Goal: Communication & Community: Share content

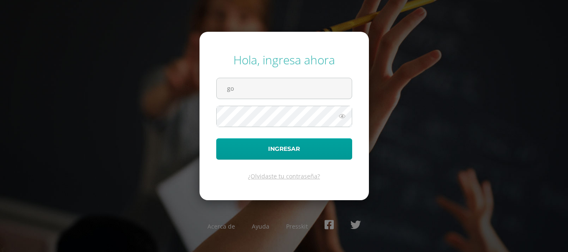
type input "gomez.er@continentalamericano.edu.gt"
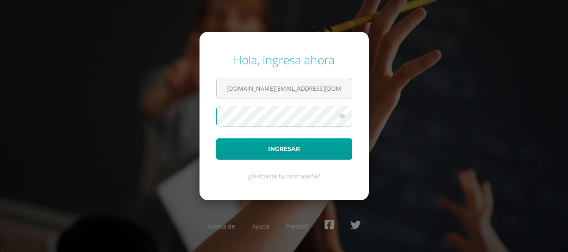
click at [216, 138] on button "Ingresar" at bounding box center [284, 148] width 136 height 21
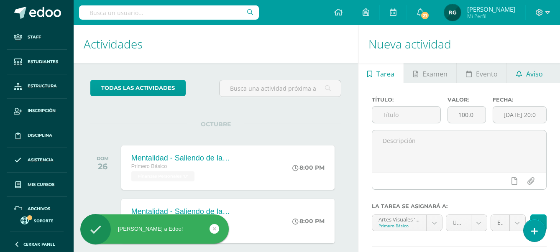
click at [533, 76] on span "Aviso" at bounding box center [534, 74] width 17 height 20
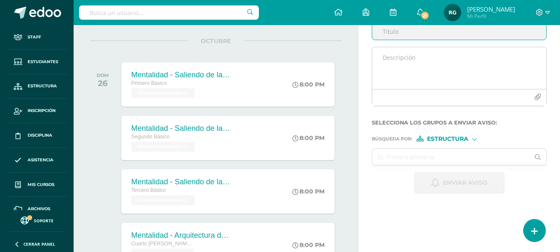
scroll to position [31, 0]
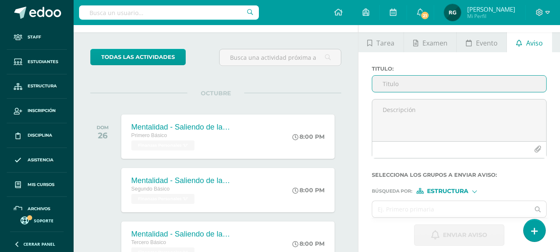
paste input "Invitación al webinar: Convierte tu proyecto en un negocio real U"
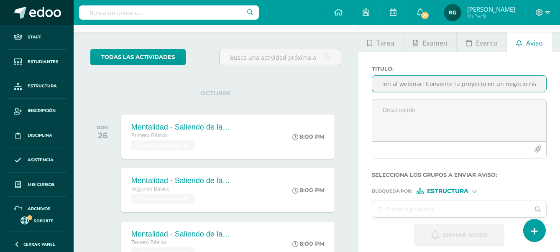
type input "Invitación al webinar: Convierte tu proyecto en un negocio real"
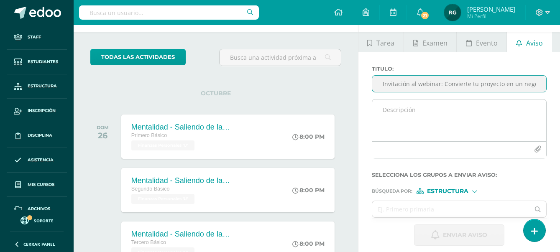
click at [379, 112] on textarea at bounding box center [459, 120] width 174 height 42
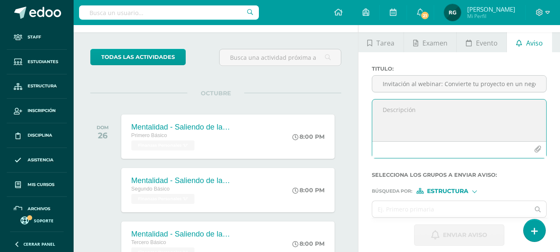
paste textarea "Estimados/as, reciban un cordial saludo. Nos complace extenderles una cordial i…"
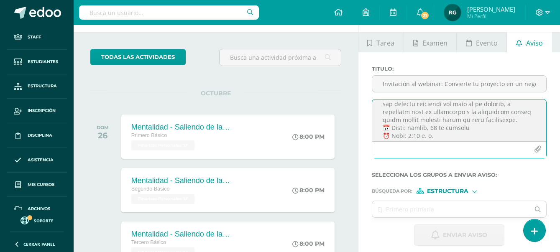
scroll to position [177, 0]
click at [503, 117] on textarea at bounding box center [459, 120] width 174 height 42
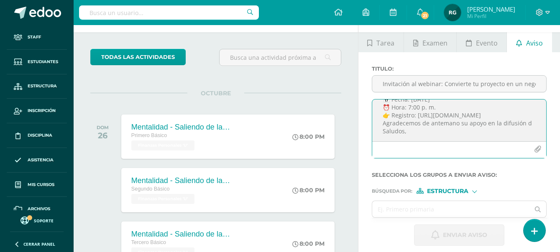
scroll to position [161, 0]
type textarea "Estimados/as, reciban un cordial saludo. Nos complace extenderles una cordial i…"
click at [403, 211] on input "text" at bounding box center [451, 209] width 158 height 16
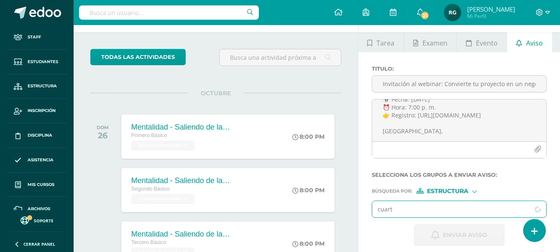
type input "cuarto"
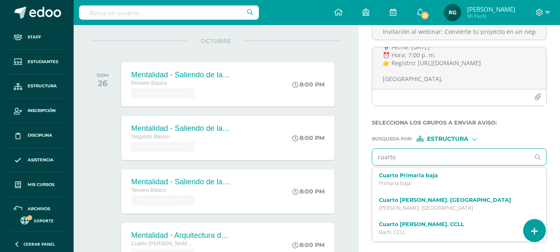
scroll to position [135, 0]
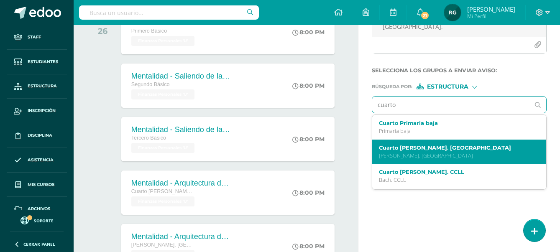
click at [423, 153] on p "Bach. Dibujo" at bounding box center [456, 155] width 154 height 7
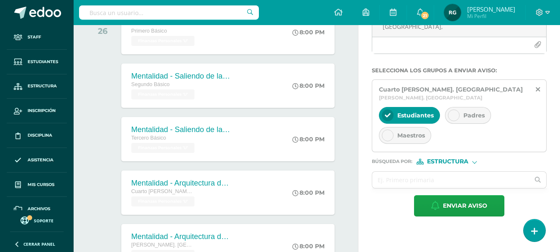
click at [454, 112] on icon at bounding box center [454, 115] width 6 height 6
click at [397, 179] on input "text" at bounding box center [451, 180] width 158 height 16
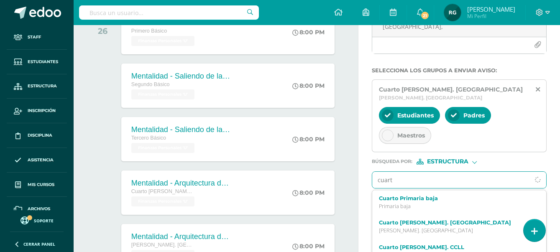
type input "cuarto"
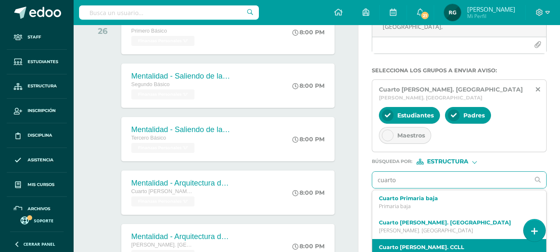
click at [405, 252] on p "Bach. CCLL" at bounding box center [456, 255] width 154 height 7
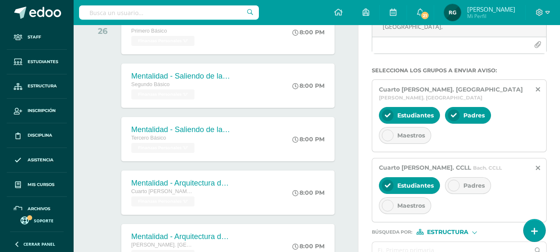
click at [460, 179] on div "Padres" at bounding box center [468, 185] width 46 height 17
click at [417, 245] on input "text" at bounding box center [451, 250] width 158 height 16
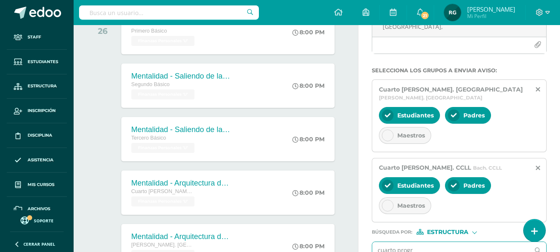
type input "cuarto progra"
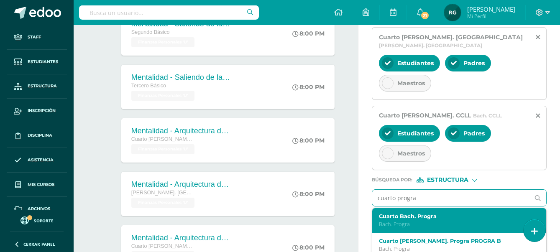
click at [438, 221] on p "Bach. Progra" at bounding box center [456, 224] width 154 height 7
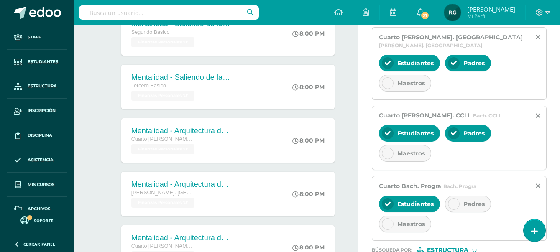
click at [454, 201] on icon at bounding box center [454, 204] width 6 height 6
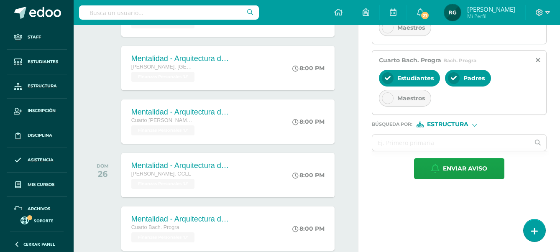
scroll to position [366, 0]
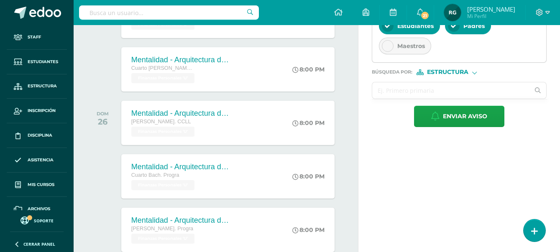
drag, startPoint x: 404, startPoint y: 75, endPoint x: 408, endPoint y: 78, distance: 4.8
click at [404, 82] on input "text" at bounding box center [451, 90] width 158 height 16
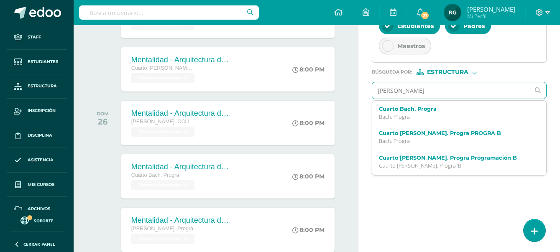
type input "quinto"
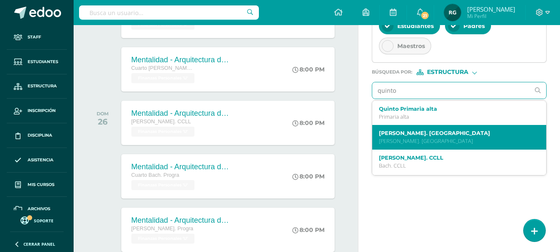
click at [427, 130] on label "Quinto Bach. Dibujo" at bounding box center [456, 133] width 154 height 6
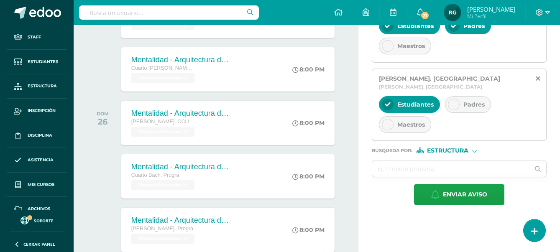
click at [459, 96] on div "Padres" at bounding box center [468, 104] width 46 height 17
click at [430, 161] on input "text" at bounding box center [451, 169] width 158 height 16
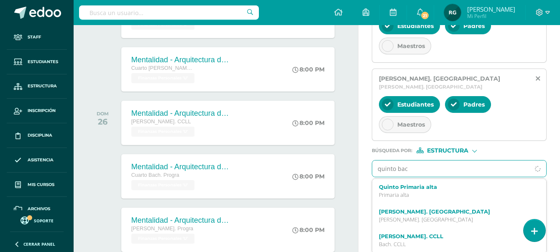
type input "quinto bach"
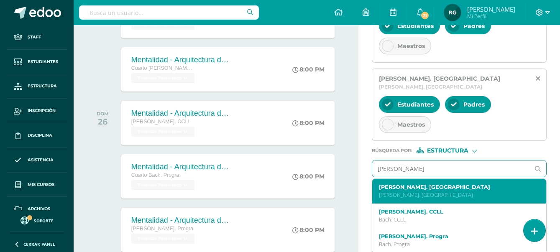
click at [416, 191] on p "Bach. Dibujo" at bounding box center [456, 194] width 154 height 7
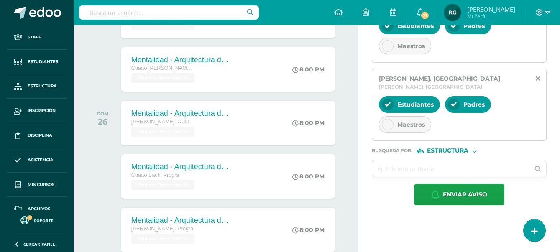
click at [429, 161] on input "text" at bounding box center [451, 169] width 158 height 16
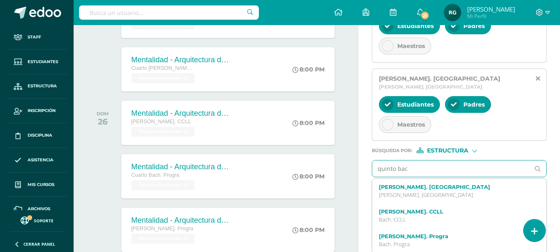
type input "quinto bach"
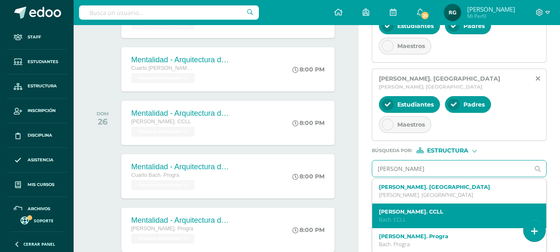
click at [412, 209] on label "Quinto Bach. CCLL" at bounding box center [456, 212] width 154 height 6
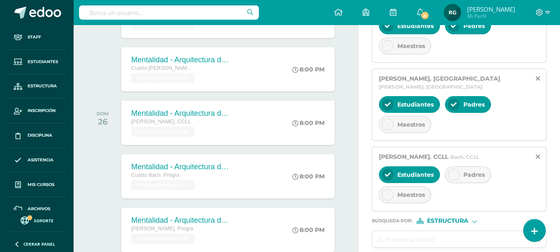
click at [453, 172] on icon at bounding box center [454, 175] width 6 height 6
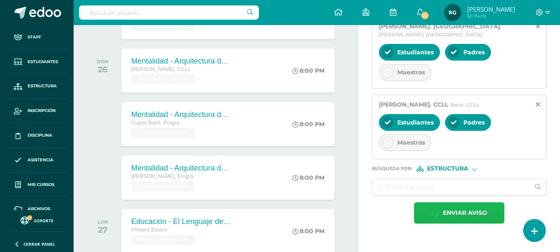
click at [459, 204] on span "Enviar aviso" at bounding box center [465, 213] width 44 height 20
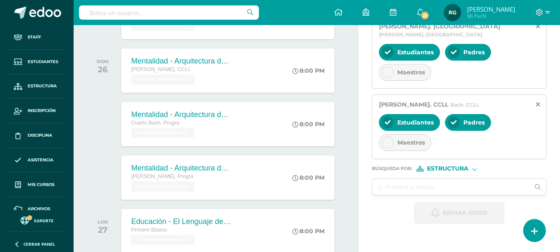
scroll to position [0, 0]
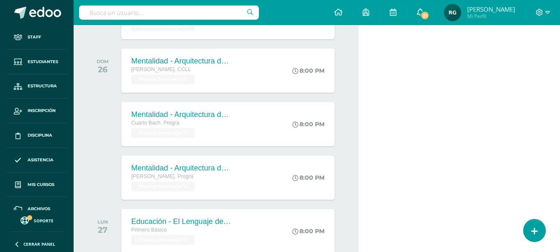
click at [423, 12] on icon at bounding box center [420, 12] width 7 height 8
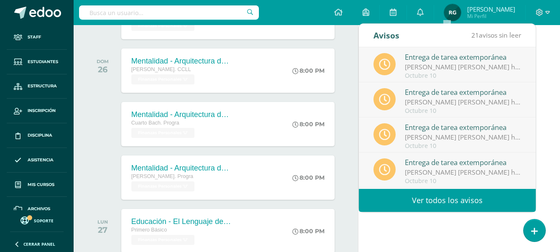
click at [478, 197] on link "Ver todos los avisos" at bounding box center [447, 200] width 177 height 23
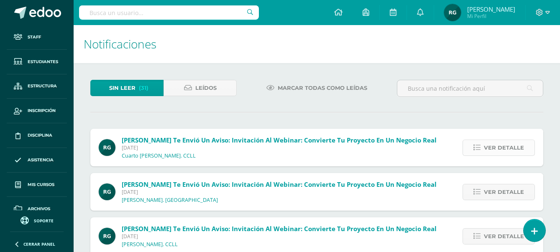
click at [526, 150] on link "Ver detalle" at bounding box center [498, 148] width 72 height 16
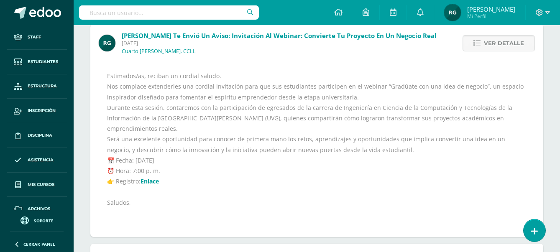
scroll to position [209, 0]
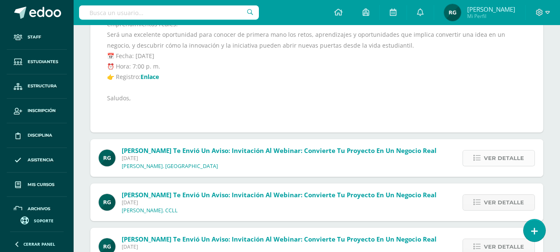
click at [510, 157] on span "Ver detalle" at bounding box center [504, 157] width 40 height 15
click at [510, 159] on span "Ver detalle" at bounding box center [504, 157] width 40 height 15
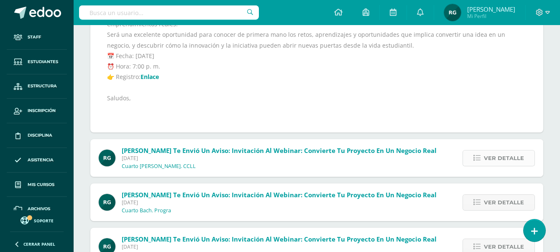
click at [511, 160] on span "Ver detalle" at bounding box center [504, 157] width 40 height 15
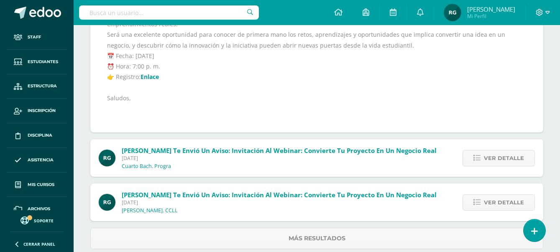
click at [511, 160] on span "Ver detalle" at bounding box center [504, 157] width 40 height 15
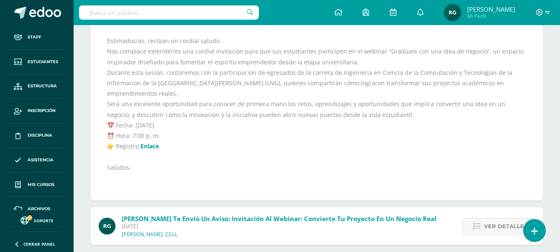
scroll to position [139, 0]
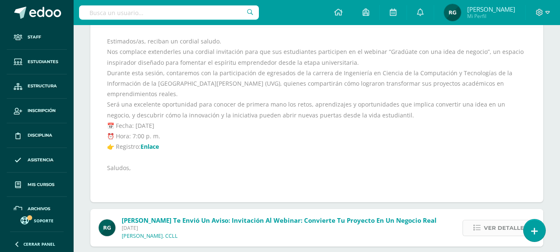
click at [503, 223] on span "Ver detalle" at bounding box center [504, 227] width 40 height 15
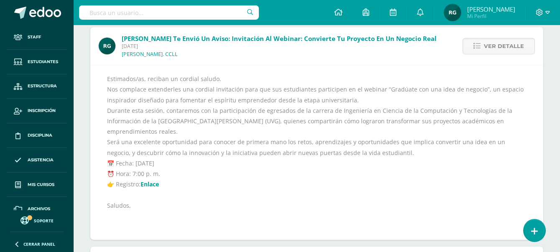
scroll to position [154, 0]
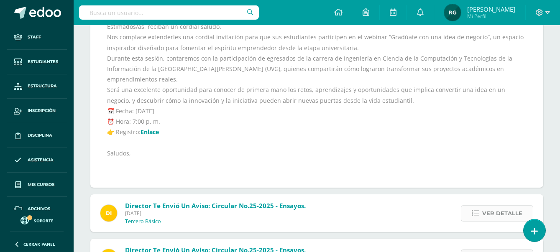
click at [497, 213] on span "Ver detalle" at bounding box center [502, 213] width 40 height 15
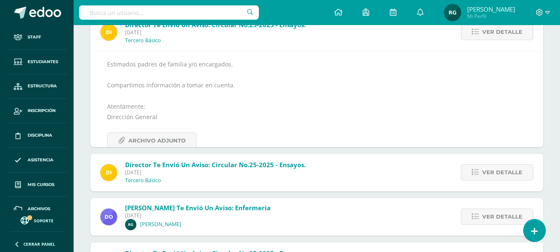
scroll to position [116, 0]
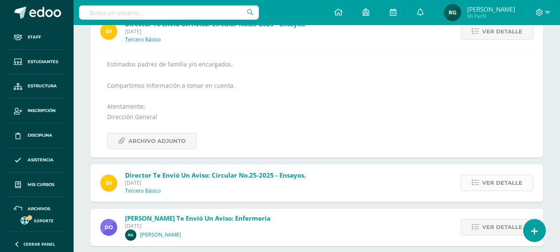
click at [509, 186] on span "Ver detalle" at bounding box center [502, 182] width 40 height 15
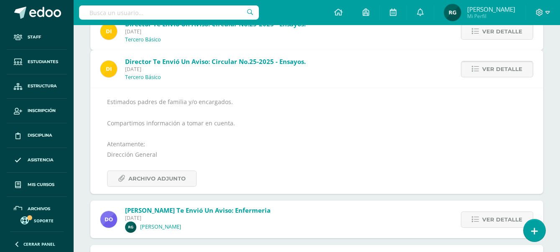
scroll to position [79, 0]
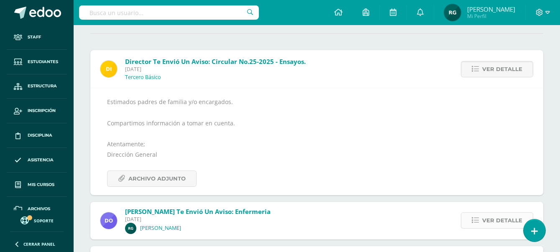
click at [500, 219] on span "Ver detalle" at bounding box center [502, 220] width 40 height 15
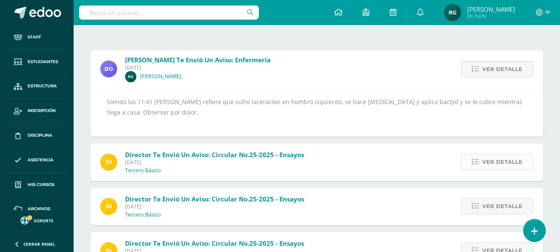
click at [499, 163] on span "Ver detalle" at bounding box center [502, 161] width 40 height 15
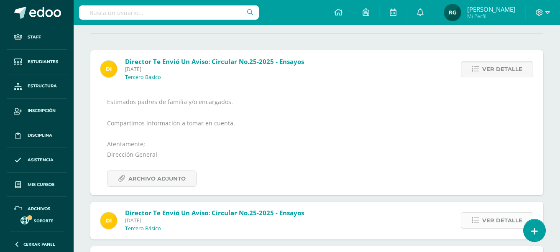
click at [500, 223] on span "Ver detalle" at bounding box center [502, 220] width 40 height 15
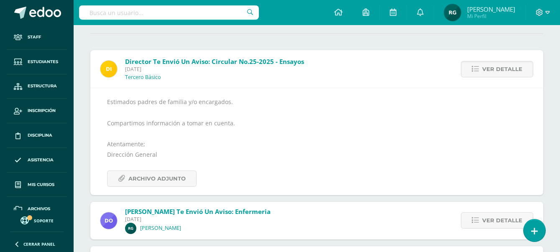
click at [500, 223] on span "Ver detalle" at bounding box center [502, 220] width 40 height 15
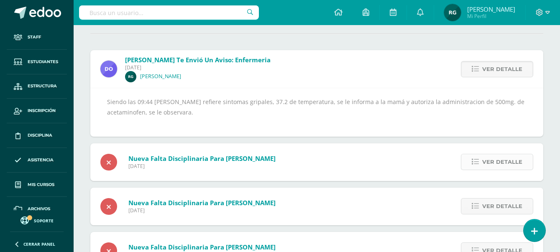
click at [502, 160] on span "Ver detalle" at bounding box center [502, 161] width 40 height 15
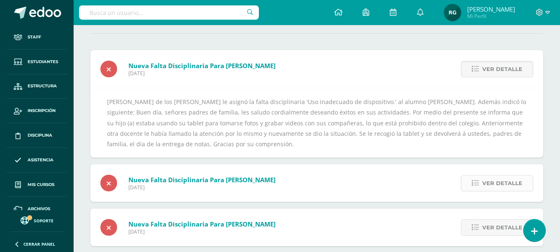
click at [504, 183] on span "Ver detalle" at bounding box center [502, 183] width 40 height 15
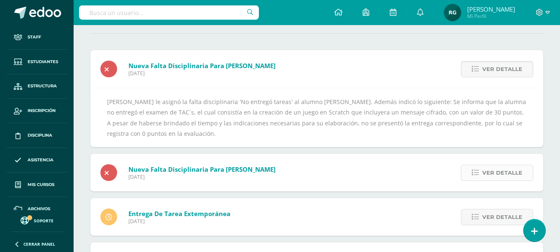
click at [505, 175] on span "Ver detalle" at bounding box center [502, 172] width 40 height 15
click at [505, 173] on span "Ver detalle" at bounding box center [502, 172] width 40 height 15
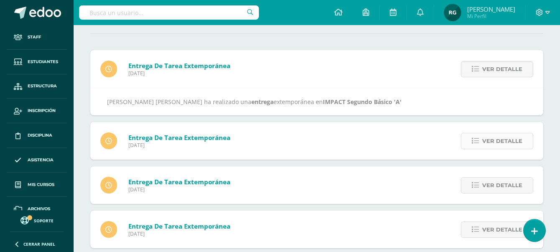
click at [515, 142] on span "Ver detalle" at bounding box center [502, 140] width 40 height 15
click at [510, 145] on span "Ver detalle" at bounding box center [502, 140] width 40 height 15
click at [511, 145] on span "Ver detalle" at bounding box center [502, 140] width 40 height 15
click at [511, 143] on span "Ver detalle" at bounding box center [502, 140] width 40 height 15
click at [511, 141] on span "Ver detalle" at bounding box center [502, 140] width 40 height 15
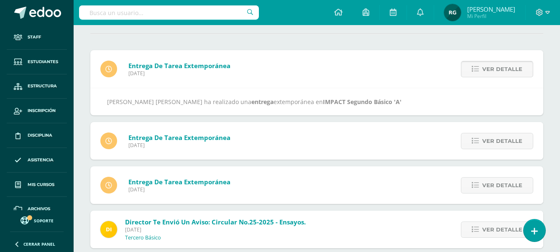
click at [511, 141] on span "Ver detalle" at bounding box center [502, 140] width 40 height 15
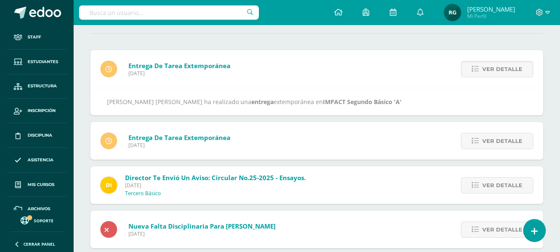
click at [511, 141] on span "Ver detalle" at bounding box center [502, 140] width 40 height 15
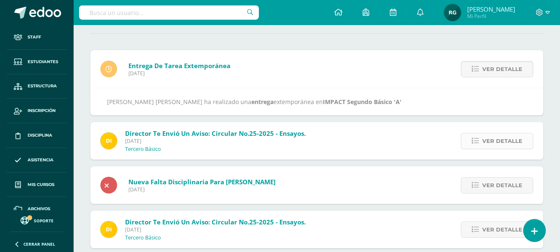
click at [510, 143] on span "Ver detalle" at bounding box center [502, 140] width 40 height 15
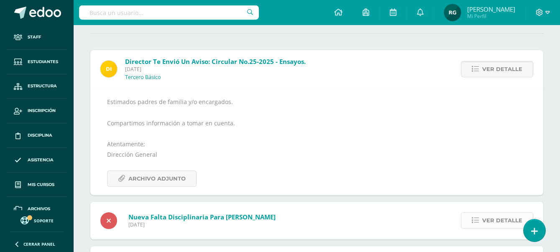
click at [495, 216] on span "Ver detalle" at bounding box center [502, 220] width 40 height 15
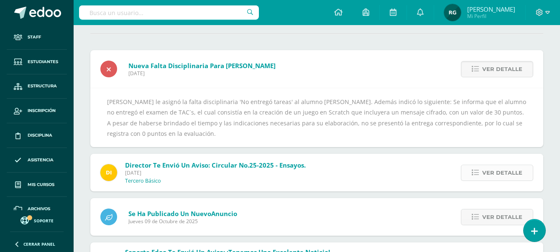
click at [505, 176] on span "Ver detalle" at bounding box center [502, 172] width 40 height 15
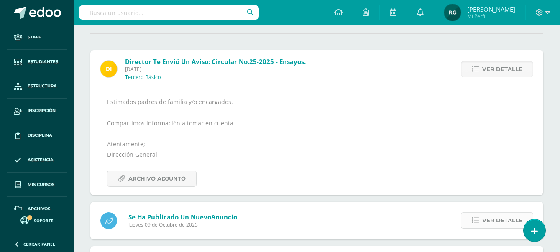
click at [497, 218] on span "Ver detalle" at bounding box center [502, 220] width 40 height 15
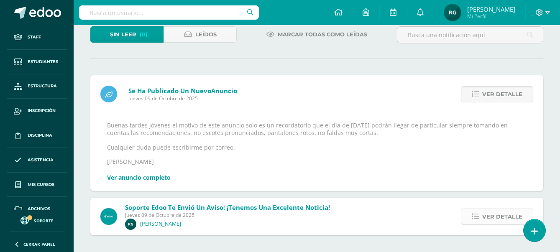
click at [496, 217] on span "Ver detalle" at bounding box center [502, 216] width 40 height 15
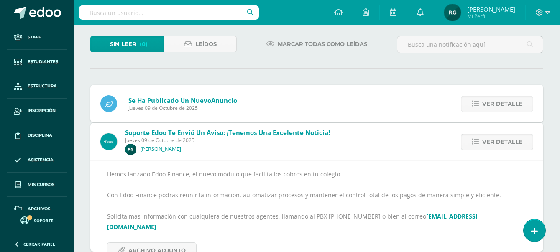
scroll to position [28, 0]
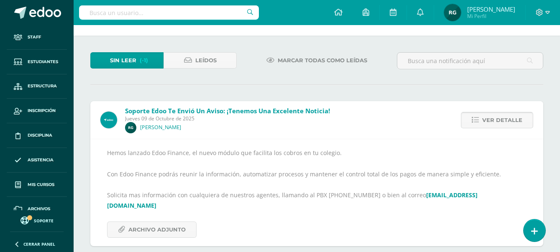
click at [507, 126] on span "Ver detalle" at bounding box center [502, 119] width 40 height 15
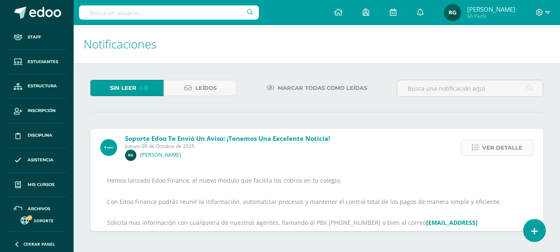
scroll to position [0, 0]
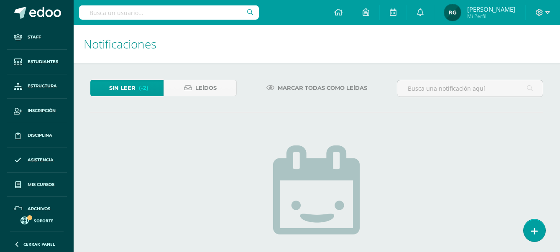
click at [131, 92] on span "Sin leer" at bounding box center [122, 87] width 26 height 15
click at [547, 15] on icon at bounding box center [547, 13] width 5 height 8
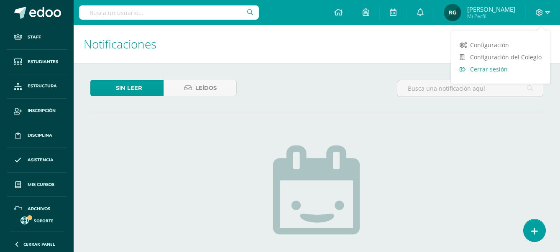
click at [502, 67] on span "Cerrar sesión" at bounding box center [489, 69] width 38 height 8
